Goal: Task Accomplishment & Management: Complete application form

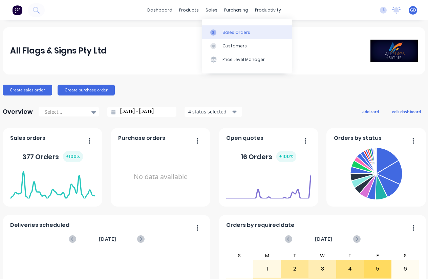
click at [226, 36] on link "Sales Orders" at bounding box center [247, 32] width 90 height 14
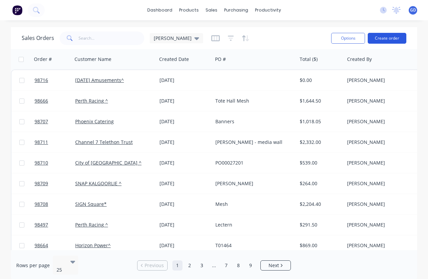
click at [382, 39] on button "Create order" at bounding box center [387, 38] width 39 height 11
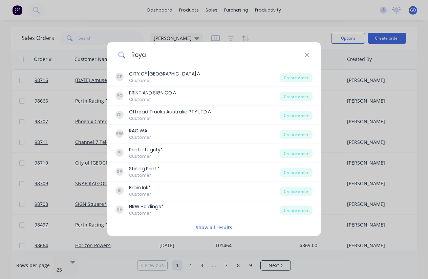
type input "Royal"
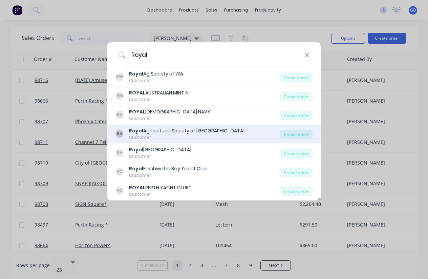
click at [207, 133] on div "Royal Agricultural Society of [GEOGRAPHIC_DATA]" at bounding box center [186, 130] width 115 height 7
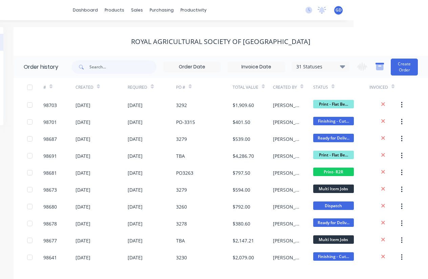
scroll to position [0, 74]
click at [401, 69] on button "Create Order" at bounding box center [404, 67] width 27 height 17
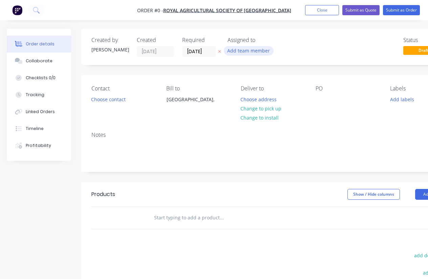
click at [243, 53] on button "Add team member" at bounding box center [249, 50] width 50 height 9
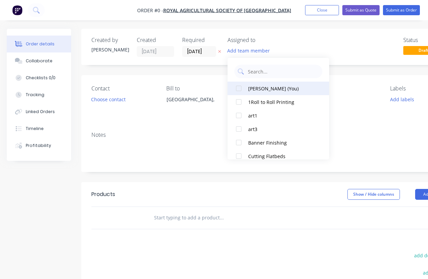
click at [240, 87] on div at bounding box center [239, 89] width 14 height 14
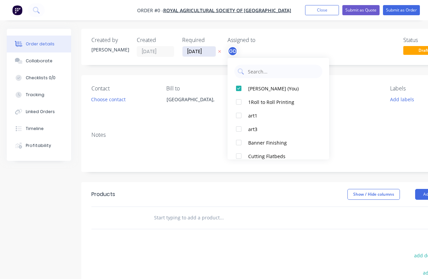
click at [198, 51] on div "Order details Collaborate Checklists 0/0 Tracking Linked Orders Timeline Profit…" at bounding box center [235, 215] width 471 height 373
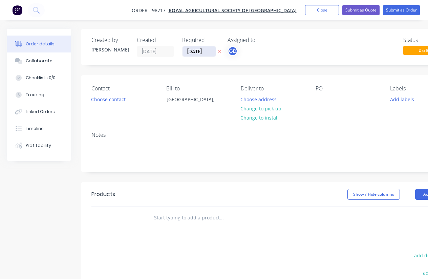
click at [198, 51] on input "[DATE]" at bounding box center [198, 51] width 33 height 10
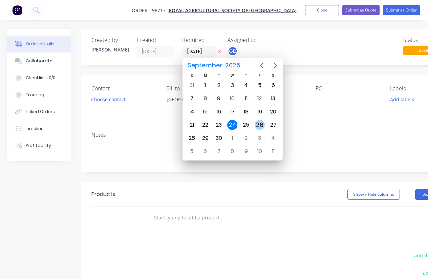
click at [259, 124] on div "26" at bounding box center [260, 125] width 10 height 10
type input "[DATE]"
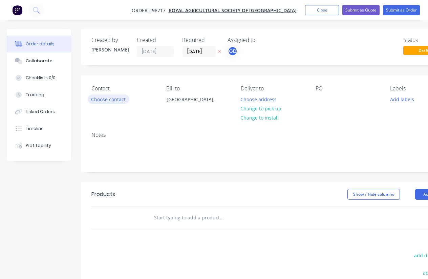
click at [108, 102] on button "Choose contact" at bounding box center [109, 98] width 42 height 9
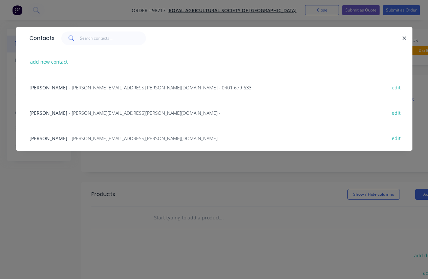
click at [42, 88] on span "[PERSON_NAME]" at bounding box center [48, 87] width 38 height 6
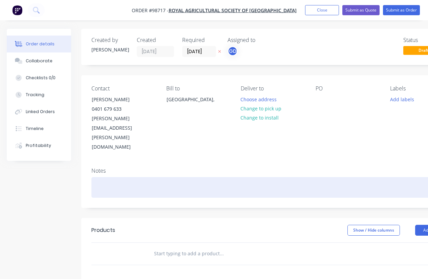
click at [104, 177] on div at bounding box center [272, 187] width 363 height 21
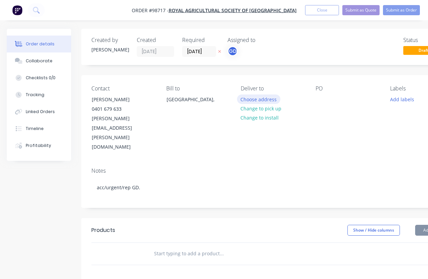
click at [259, 101] on button "Choose address" at bounding box center [258, 98] width 43 height 9
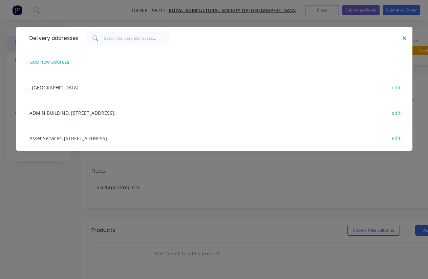
click at [53, 141] on div "Asset Services, [STREET_ADDRESS] edit" at bounding box center [214, 137] width 376 height 25
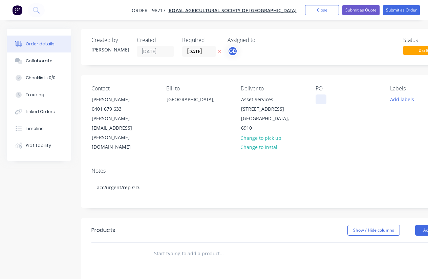
click at [319, 97] on div at bounding box center [320, 99] width 11 height 10
click at [323, 108] on div "TBA" at bounding box center [325, 102] width 20 height 17
click at [322, 106] on div "TBA" at bounding box center [325, 102] width 20 height 17
click at [325, 103] on div "TBA" at bounding box center [325, 102] width 20 height 17
click at [326, 109] on div "TBA" at bounding box center [325, 102] width 20 height 17
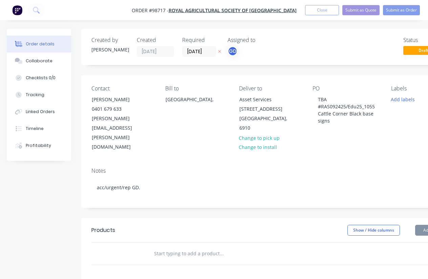
click at [345, 162] on div "Notes acc/urgent/rep GD." at bounding box center [272, 184] width 383 height 45
click at [400, 101] on button "Add labels" at bounding box center [402, 98] width 31 height 9
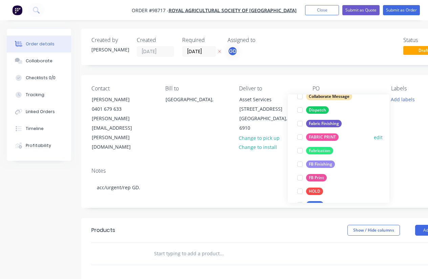
scroll to position [121, 0]
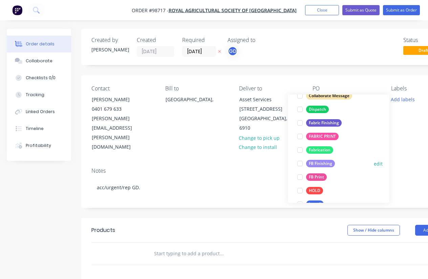
click at [324, 163] on div "FB Finishing" at bounding box center [320, 163] width 29 height 7
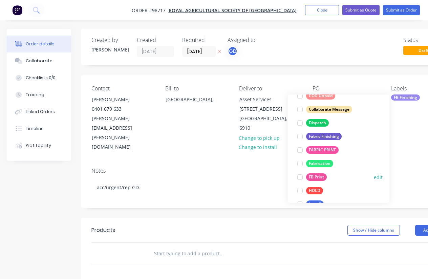
click at [321, 174] on div "FB Print" at bounding box center [316, 176] width 21 height 7
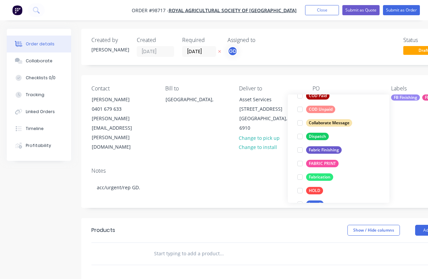
click at [198, 162] on div "Notes acc/urgent/rep GD." at bounding box center [272, 184] width 383 height 45
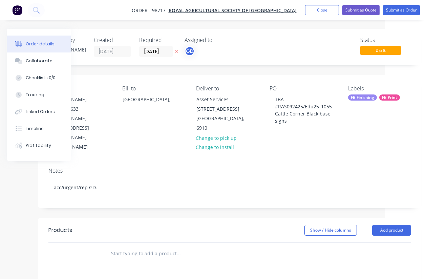
scroll to position [0, 43]
click at [389, 97] on div "FB Print" at bounding box center [389, 97] width 21 height 6
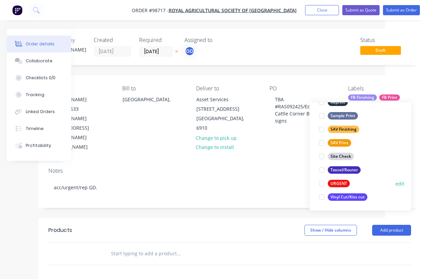
scroll to position [325, 0]
click at [343, 184] on div "URGENT" at bounding box center [339, 183] width 22 height 7
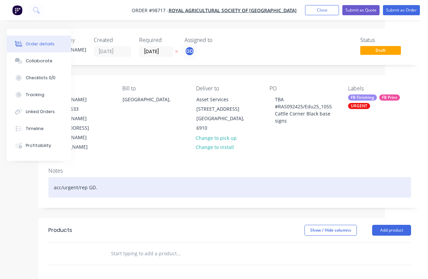
click at [272, 177] on div "acc/urgent/rep GD." at bounding box center [229, 187] width 363 height 21
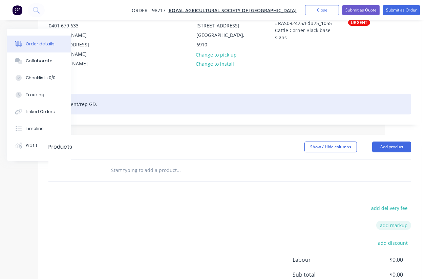
scroll to position [84, 43]
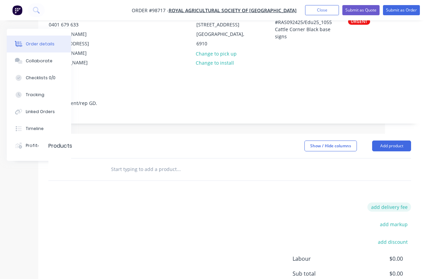
click at [404, 202] on button "add delivery fee" at bounding box center [389, 206] width 44 height 9
type input "55"
click at [274, 202] on div "Delivery fee Delivery fee Delivery fee name (Optional) 55 55 $0 add markup add …" at bounding box center [229, 266] width 363 height 129
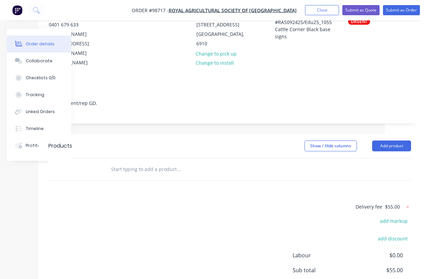
click at [144, 162] on input "text" at bounding box center [178, 169] width 135 height 14
paste input "1500x900mm Coreflute Qty 2 Eyelets on the corners"
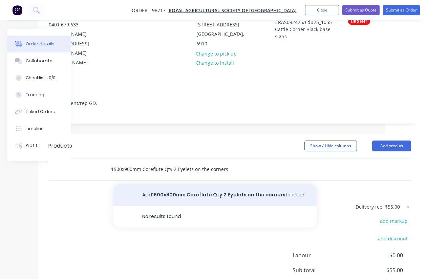
type input "1500x900mm Coreflute Qty 2 Eyelets on the corners"
click at [198, 184] on button "Add 1500x900mm Coreflute Qty 2 Eyelets on the corners to order" at bounding box center [214, 195] width 203 height 22
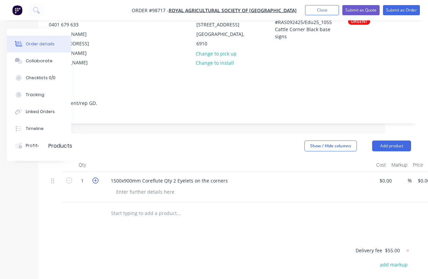
click at [96, 177] on icon "button" at bounding box center [95, 180] width 6 height 6
type input "2"
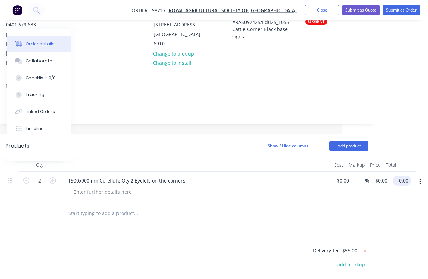
click at [401, 176] on input "0.00" at bounding box center [403, 181] width 16 height 10
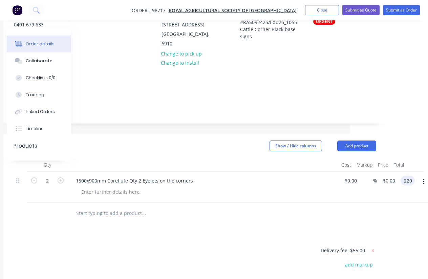
type input "220"
type input "$110.00"
type input "$220.00"
click at [286, 199] on div "Products Show / Hide columns Add product Qty Cost Markup Price Total 2 1500x900…" at bounding box center [194, 259] width 383 height 250
click at [104, 206] on input "text" at bounding box center [143, 213] width 135 height 14
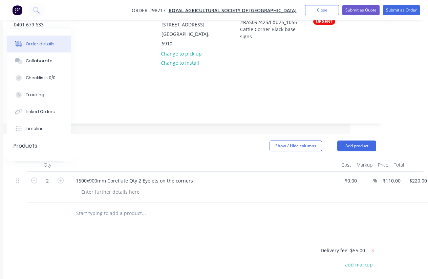
paste input "24 x 5mm double sided coreflute 610mm x 910mm"
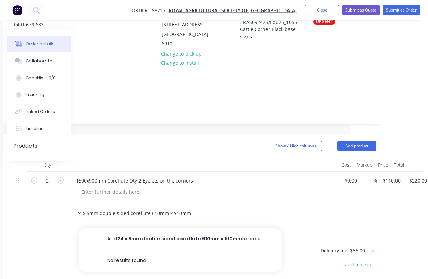
type input "24 x 5mm double sided coreflute 610mm x 910mm"
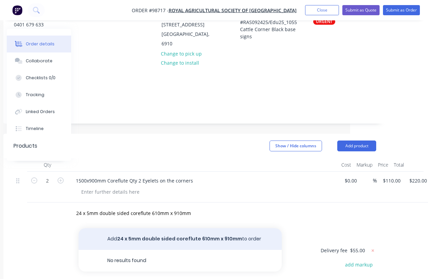
click at [147, 228] on button "Add 24 x 5mm double sided coreflute 610mm x 910mm to order" at bounding box center [180, 239] width 203 height 22
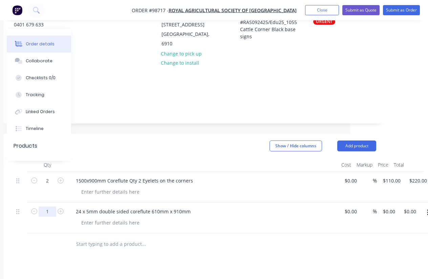
click at [51, 206] on input "1" at bounding box center [48, 211] width 18 height 10
type input "24"
click at [95, 237] on input "text" at bounding box center [143, 244] width 135 height 14
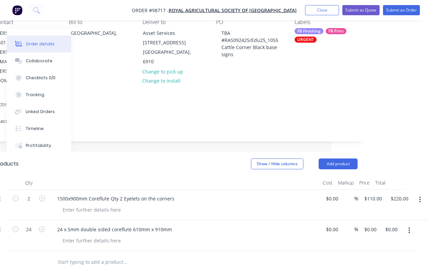
scroll to position [66, 96]
click at [390, 224] on input "0.00" at bounding box center [391, 229] width 13 height 10
type input "1542"
type input "$64.25"
type input "$1,542.00"
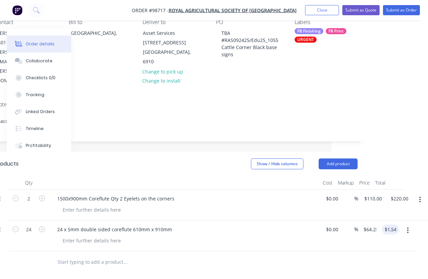
click at [307, 251] on div at bounding box center [176, 262] width 363 height 22
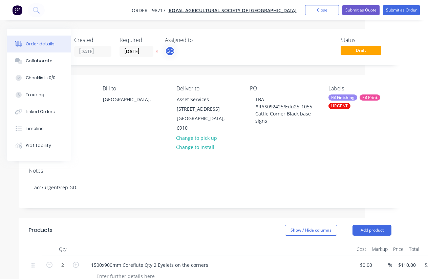
scroll to position [0, 34]
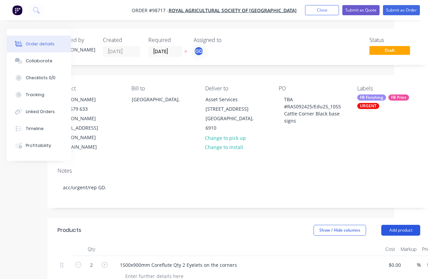
click at [397, 225] on button "Add product" at bounding box center [400, 230] width 39 height 11
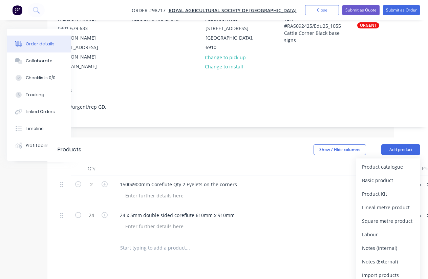
scroll to position [82, 34]
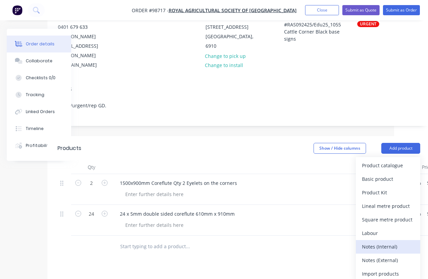
click at [379, 242] on div "Notes (Internal)" at bounding box center [388, 247] width 52 height 10
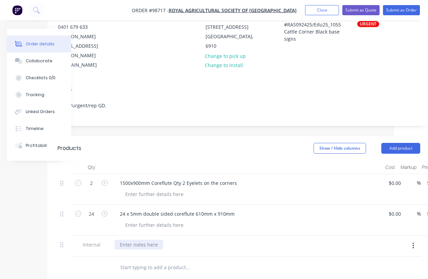
click at [150, 240] on div at bounding box center [138, 245] width 49 height 10
paste div
click at [119, 240] on div "#RAS092425/Edu25_1055 Cattle Corner Black base signs" at bounding box center [183, 245] width 138 height 10
click at [287, 240] on div "Deliver with PO/ #RAS092425/Edu25_1055 Cattle Corner Black base signs" at bounding box center [246, 245] width 265 height 10
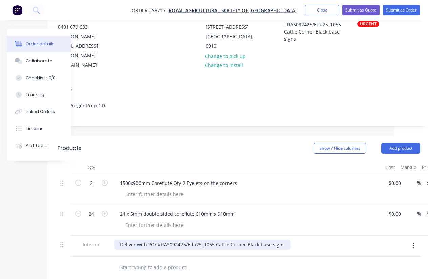
click at [283, 240] on div "Deliver with PO/ #RAS092425/Edu25_1055 Cattle Corner Black base signs" at bounding box center [202, 245] width 176 height 10
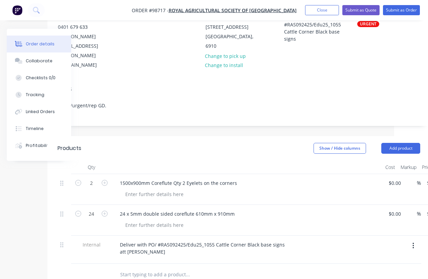
click at [231, 136] on header "Products Show / Hide columns Add product" at bounding box center [238, 148] width 383 height 24
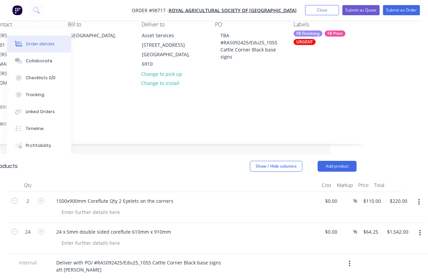
scroll to position [0, 97]
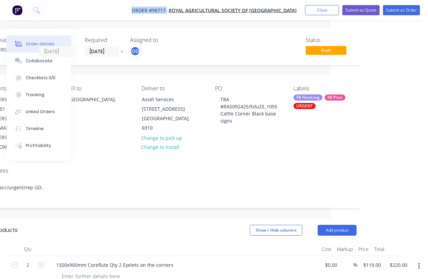
drag, startPoint x: 126, startPoint y: 11, endPoint x: 165, endPoint y: 10, distance: 39.3
click at [165, 10] on nav "Order #98717 - Royal Agricultural Society of [GEOGRAPHIC_DATA] Add product Clos…" at bounding box center [214, 10] width 428 height 20
copy span "Order #98717"
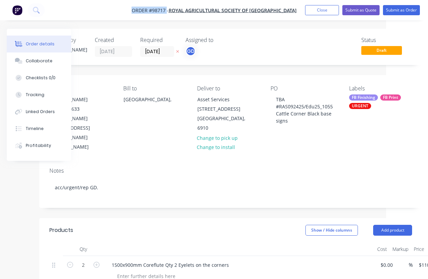
scroll to position [0, 0]
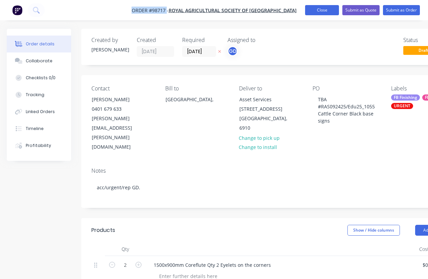
click at [323, 12] on button "Close" at bounding box center [322, 10] width 34 height 10
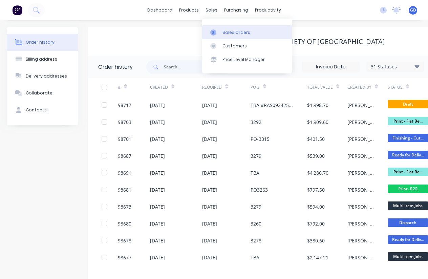
click at [227, 32] on div "Sales Orders" at bounding box center [236, 32] width 28 height 6
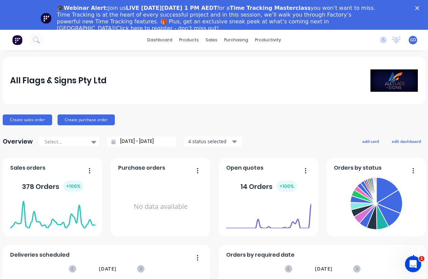
click at [418, 8] on icon "Close" at bounding box center [417, 8] width 4 height 4
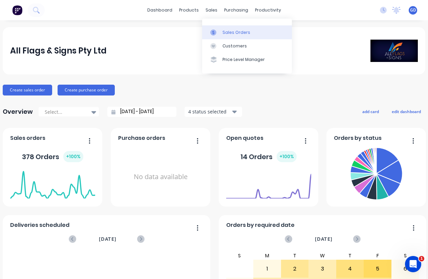
click at [224, 32] on div "Sales Orders" at bounding box center [236, 32] width 28 height 6
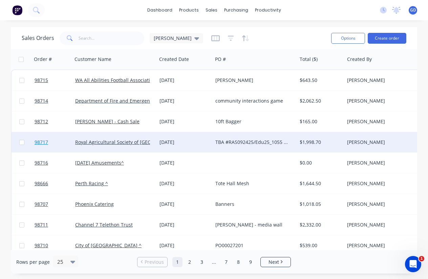
click at [41, 144] on span "98717" at bounding box center [42, 142] width 14 height 7
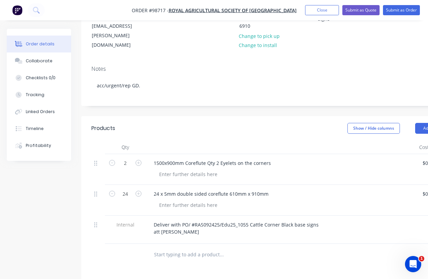
scroll to position [104, 0]
